Goal: Task Accomplishment & Management: Manage account settings

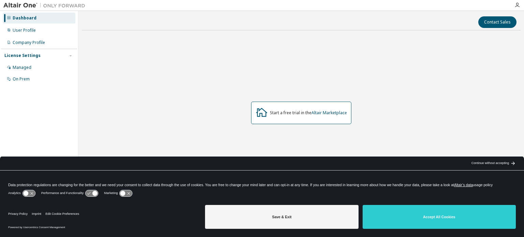
click at [423, 121] on div "Start a free trial in the Altair Marketplace" at bounding box center [301, 113] width 438 height 154
click at [23, 66] on div "Managed" at bounding box center [22, 67] width 19 height 5
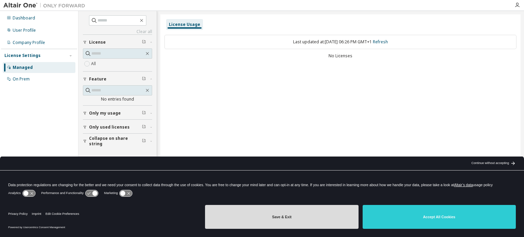
click at [281, 224] on button "Save & Exit" at bounding box center [281, 217] width 153 height 24
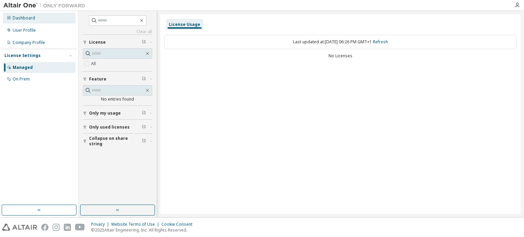
click at [31, 16] on div "Dashboard" at bounding box center [24, 17] width 23 height 5
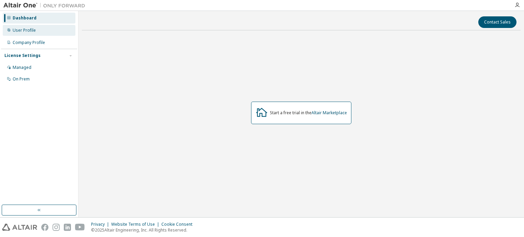
click at [39, 31] on div "User Profile" at bounding box center [39, 30] width 73 height 11
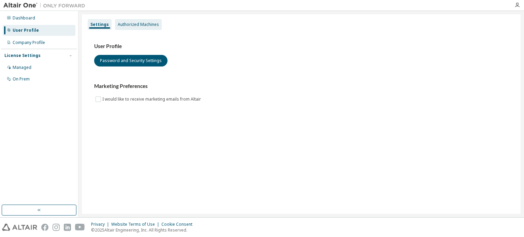
click at [135, 28] on div "Authorized Machines" at bounding box center [138, 24] width 47 height 11
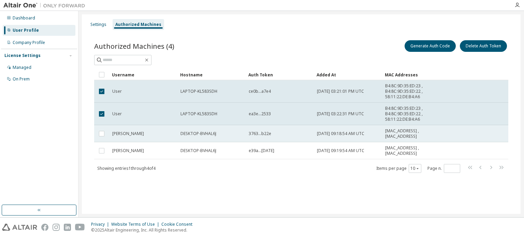
click at [103, 137] on td at bounding box center [101, 133] width 15 height 17
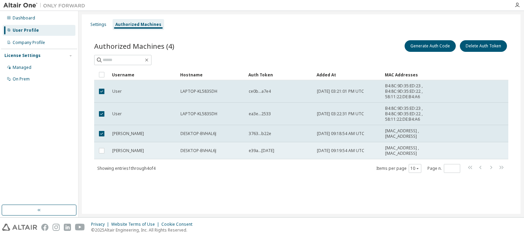
click at [102, 144] on td at bounding box center [101, 150] width 15 height 17
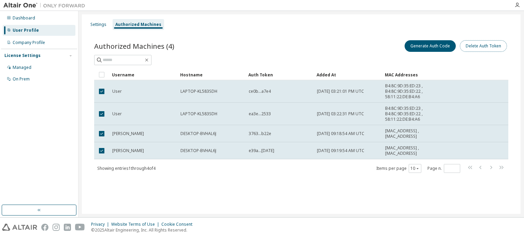
click at [476, 49] on button "Delete Auth Token" at bounding box center [483, 46] width 47 height 12
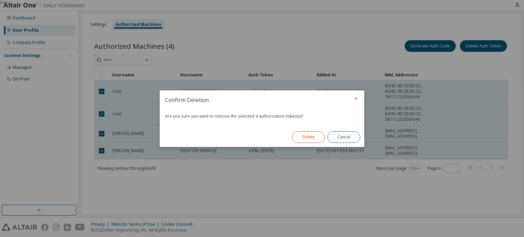
click at [306, 138] on button "Delete" at bounding box center [308, 137] width 33 height 12
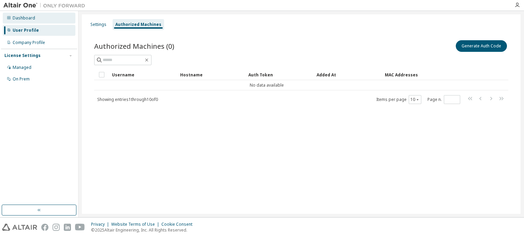
click at [16, 17] on div "Dashboard" at bounding box center [24, 17] width 23 height 5
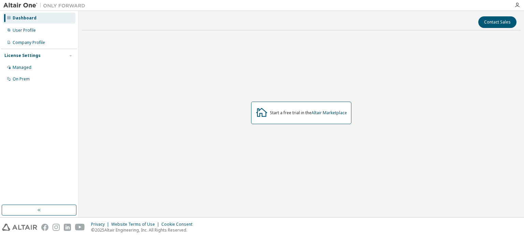
click at [20, 6] on img at bounding box center [45, 5] width 85 height 7
click at [520, 5] on div at bounding box center [517, 4] width 14 height 5
click at [519, 5] on icon "button" at bounding box center [516, 4] width 5 height 5
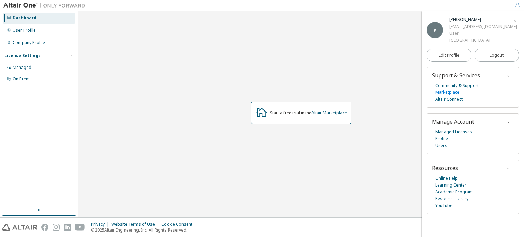
click at [449, 92] on link "Marketplace" at bounding box center [447, 92] width 24 height 7
